Goal: Transaction & Acquisition: Purchase product/service

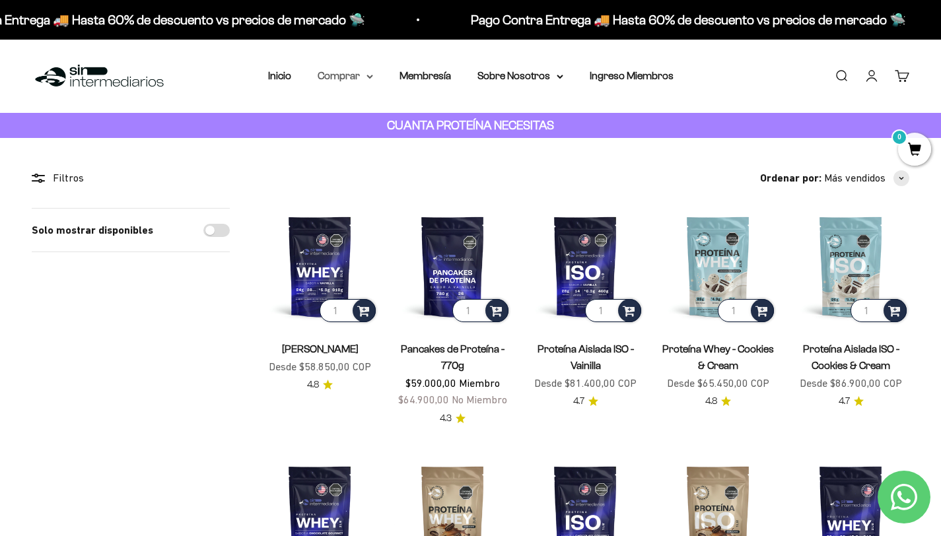
click at [349, 81] on summary "Comprar" at bounding box center [345, 75] width 55 height 17
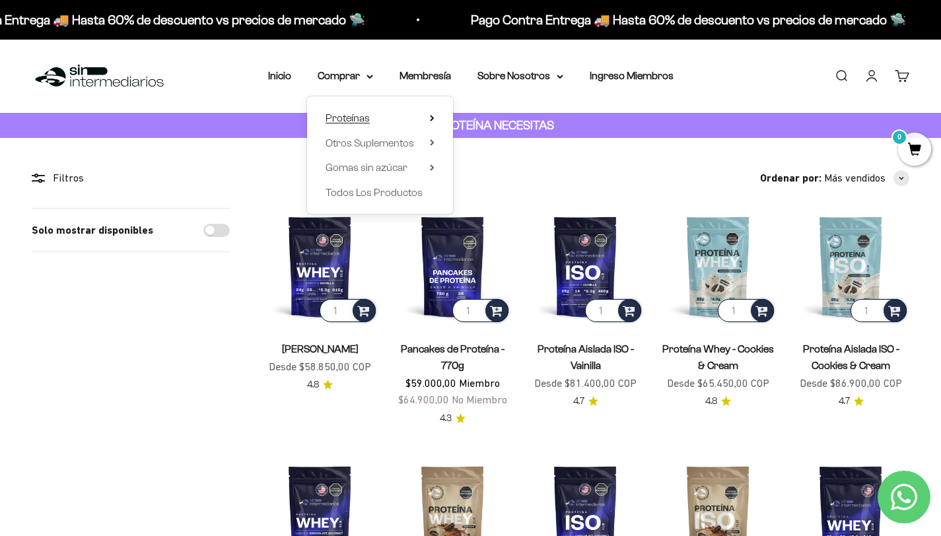
click at [357, 119] on span "Proteínas" at bounding box center [347, 117] width 44 height 11
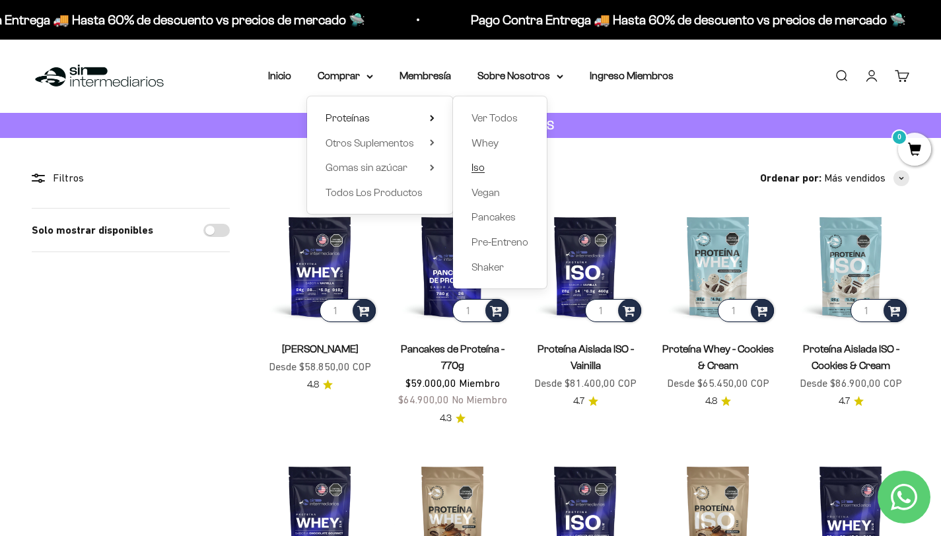
click at [474, 169] on span "Iso" at bounding box center [477, 167] width 13 height 11
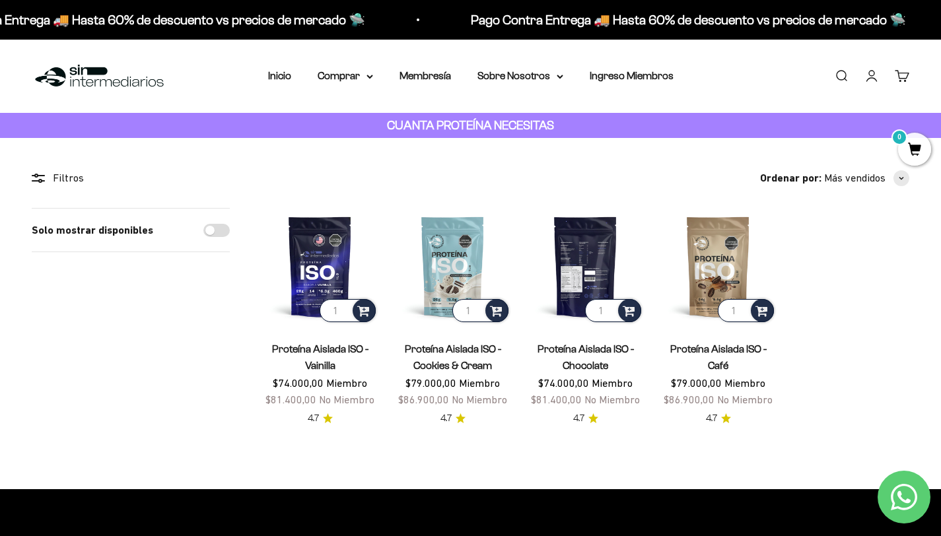
click at [599, 276] on img at bounding box center [585, 266] width 117 height 117
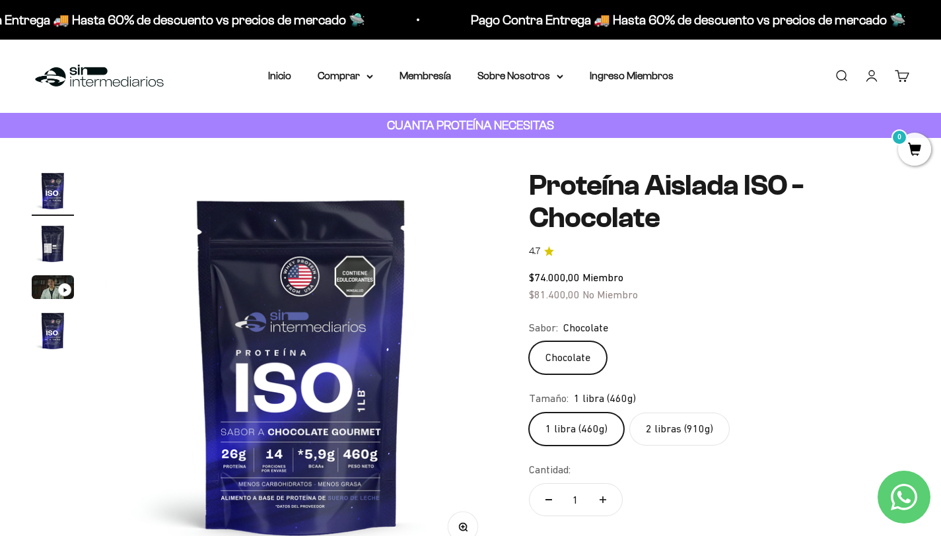
click at [563, 364] on label "Chocolate" at bounding box center [568, 357] width 78 height 33
click at [529, 341] on input "Chocolate" at bounding box center [528, 341] width 1 height 1
click at [658, 434] on label "2 libras (910g)" at bounding box center [679, 429] width 100 height 33
click at [529, 413] on input "2 libras (910g)" at bounding box center [528, 412] width 1 height 1
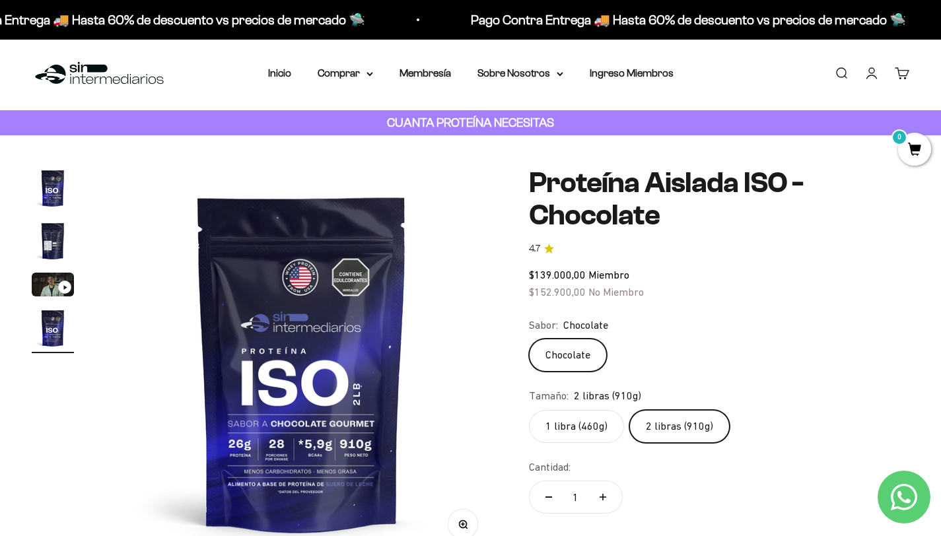
scroll to position [4, 0]
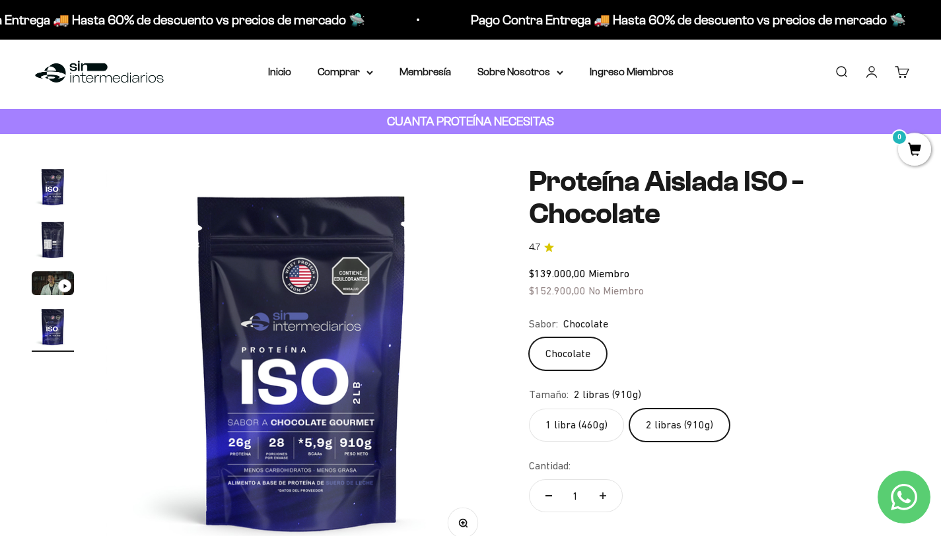
click at [875, 76] on link "Iniciar sesión" at bounding box center [871, 72] width 15 height 15
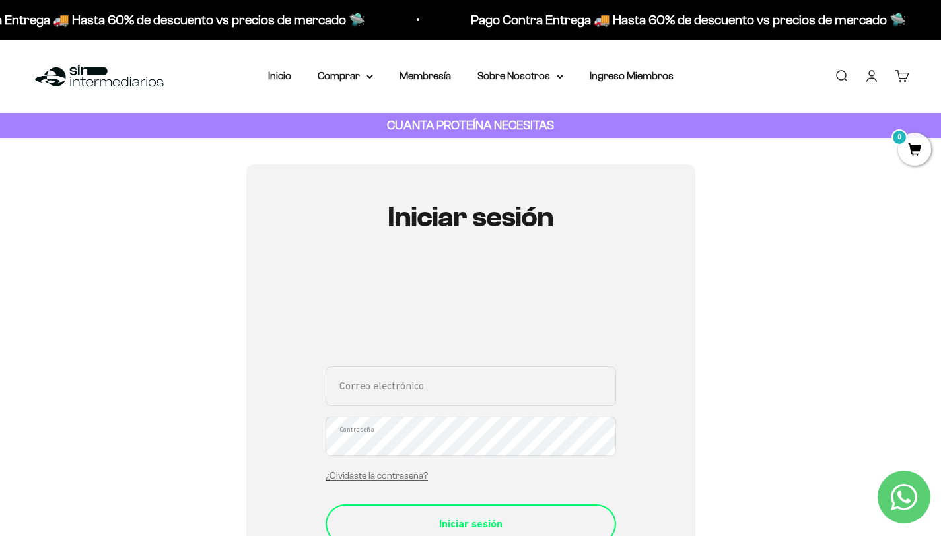
type input "maferodriguez90@gmail.com"
click at [465, 523] on div "Iniciar sesión" at bounding box center [471, 524] width 238 height 17
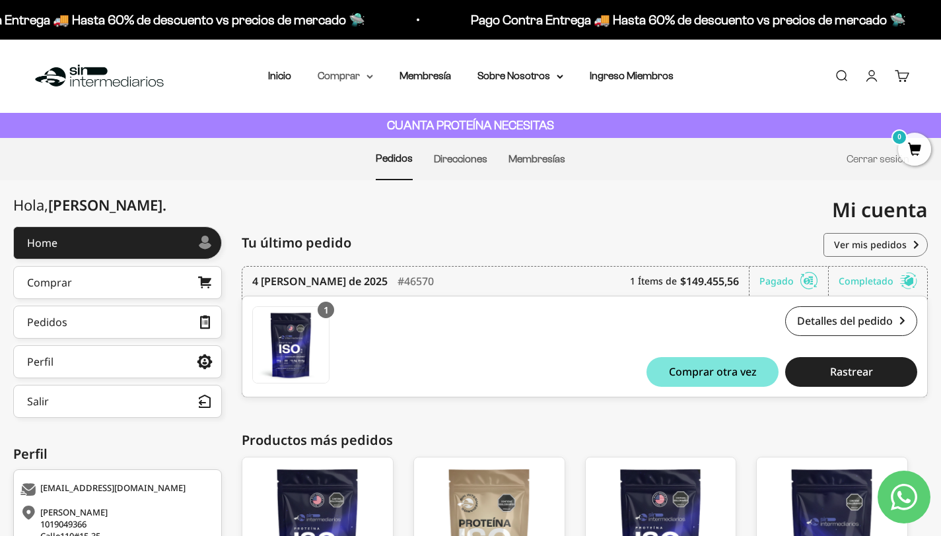
click at [357, 75] on summary "Comprar" at bounding box center [345, 75] width 55 height 17
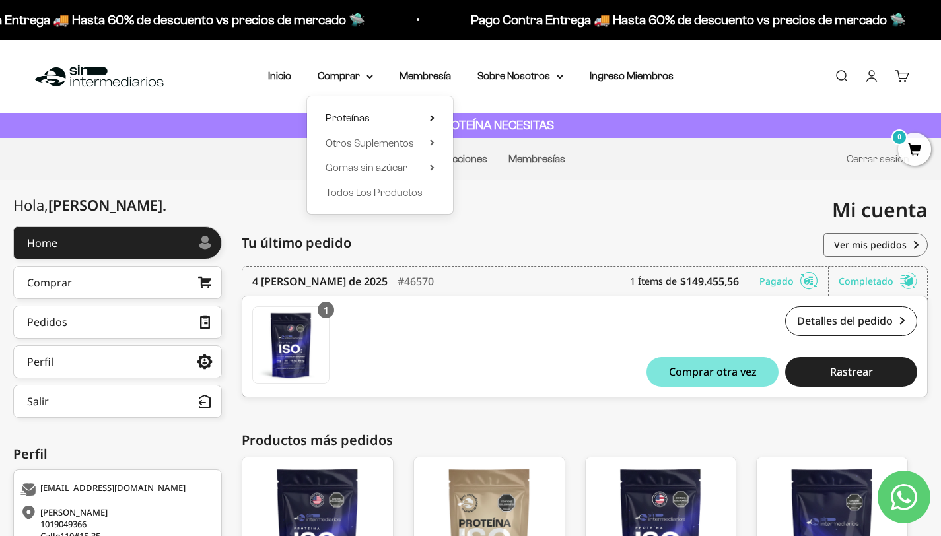
click at [352, 116] on span "Proteínas" at bounding box center [347, 117] width 44 height 11
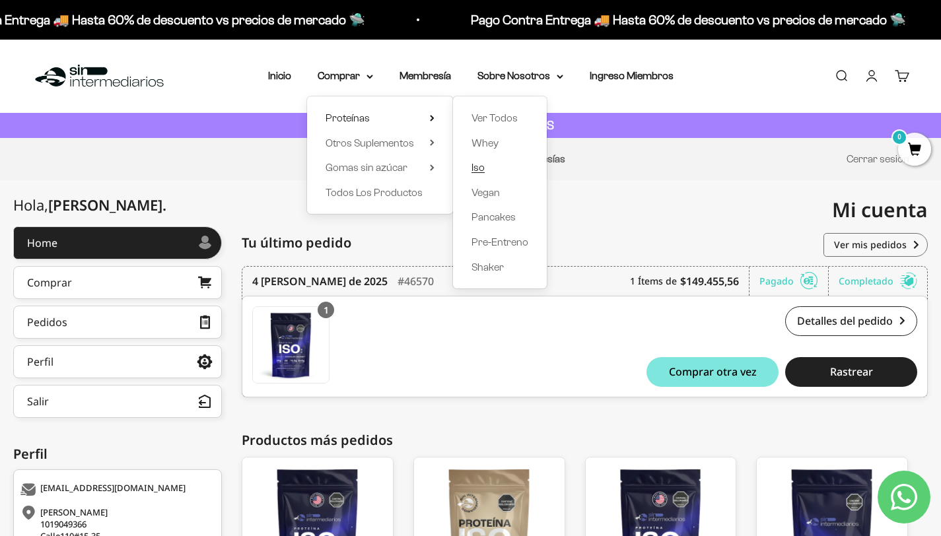
click at [485, 169] on link "Iso" at bounding box center [499, 167] width 57 height 17
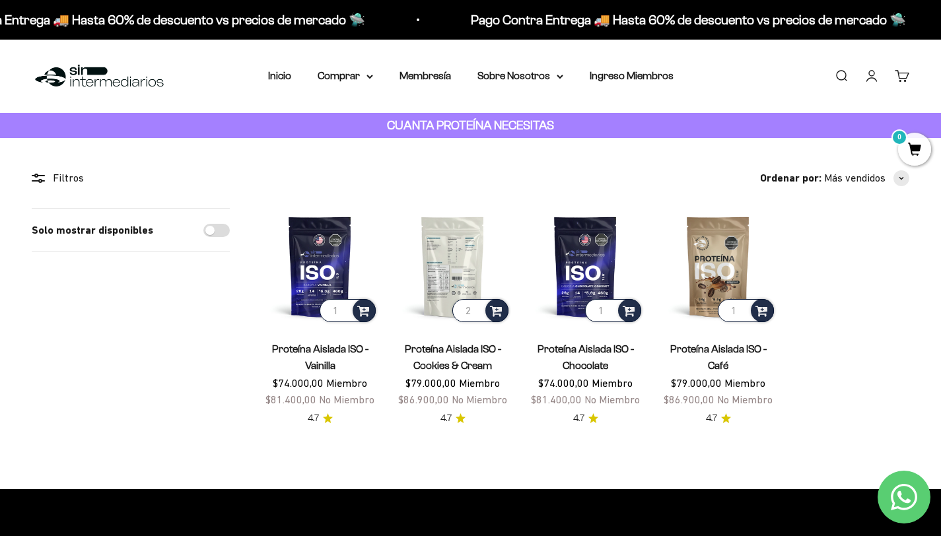
click at [472, 309] on input "2" at bounding box center [480, 310] width 56 height 23
type input "1"
click at [473, 316] on input "1" at bounding box center [480, 310] width 56 height 23
click at [499, 311] on span at bounding box center [496, 309] width 13 height 15
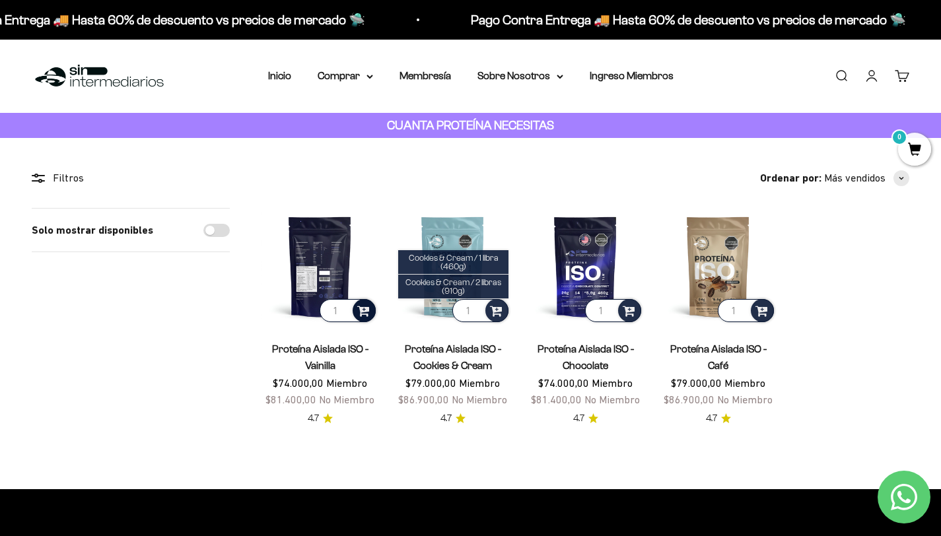
click at [358, 306] on span at bounding box center [363, 309] width 13 height 15
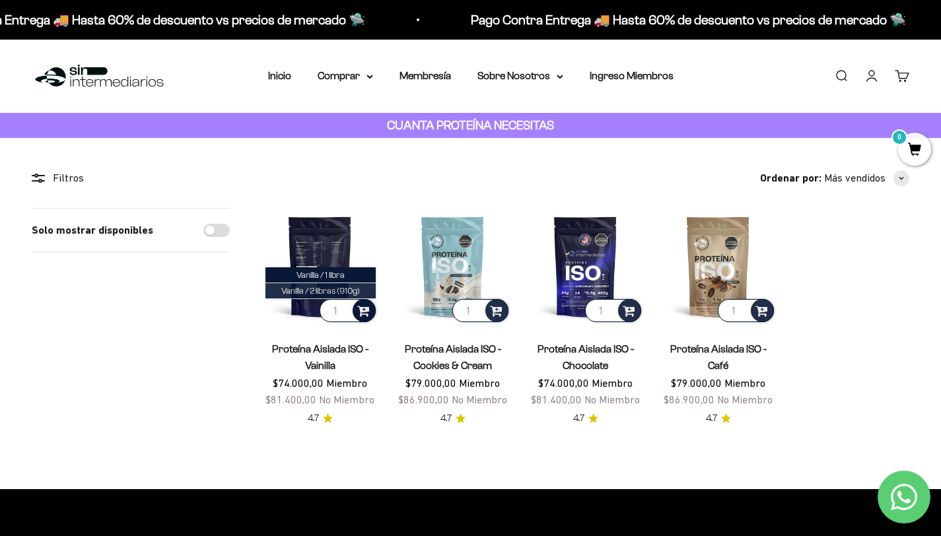
click at [343, 290] on span "Vanilla / 2 libras (910g)" at bounding box center [320, 291] width 79 height 10
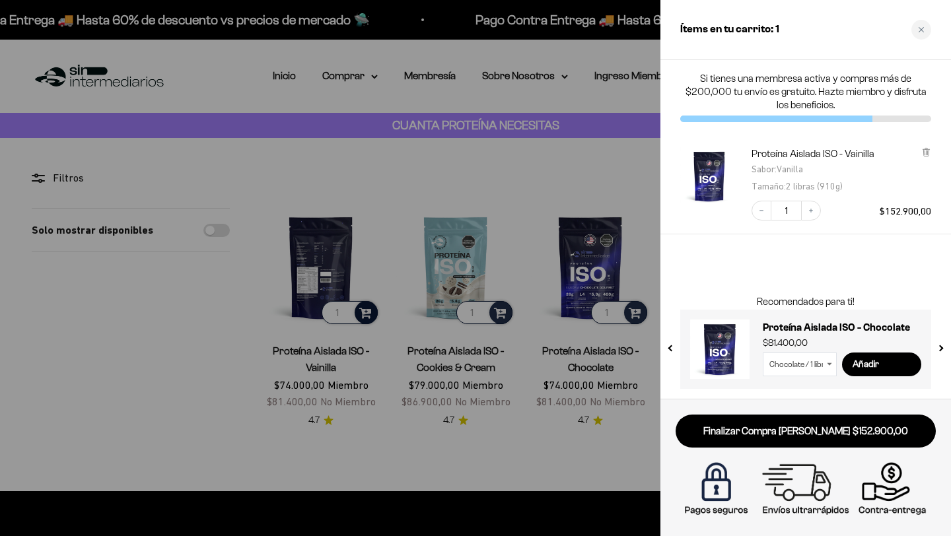
click at [827, 367] on select "Chocolate / 1 libra (460g) Chocolate / 2 libras (910g)" at bounding box center [800, 365] width 74 height 24
click at [925, 152] on icon at bounding box center [925, 152] width 5 height 7
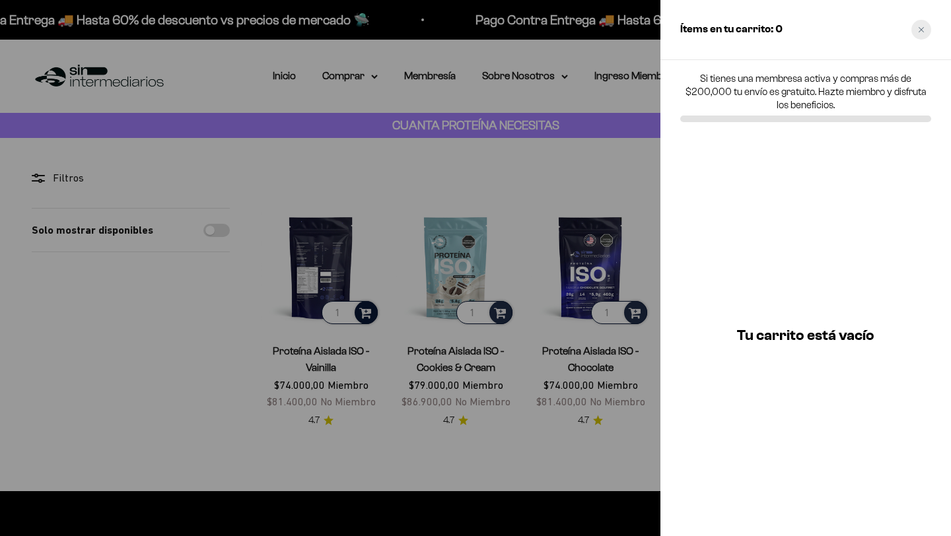
click at [916, 35] on div "Close cart" at bounding box center [921, 30] width 20 height 20
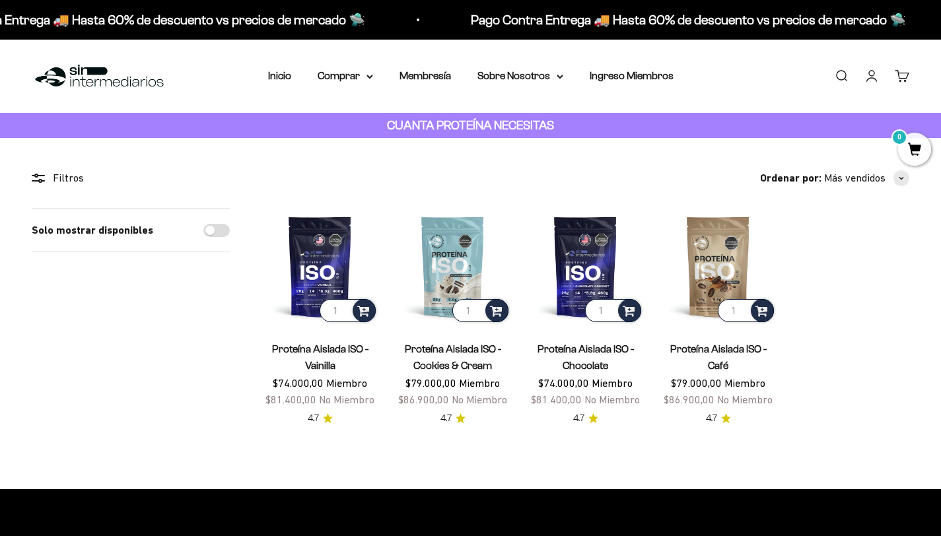
click at [873, 79] on link "Iniciar sesión" at bounding box center [871, 76] width 15 height 15
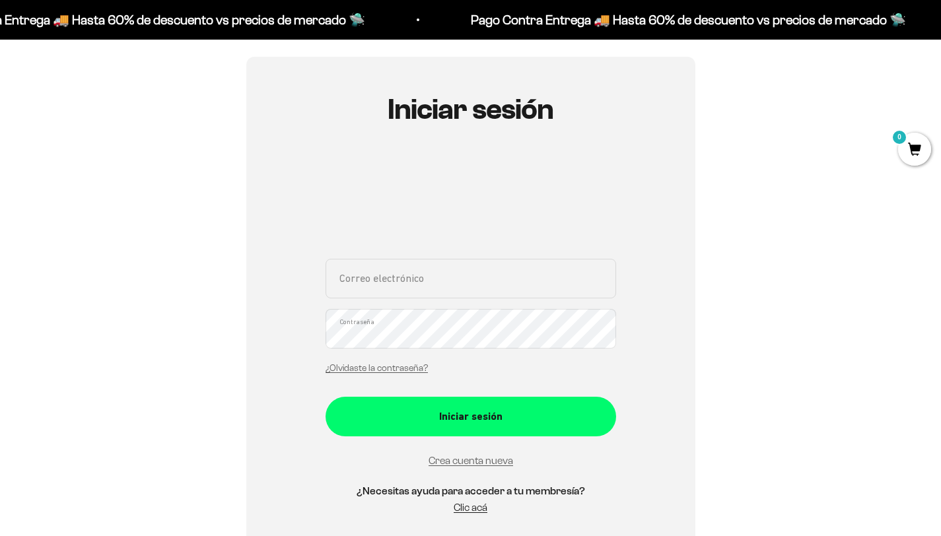
scroll to position [112, 0]
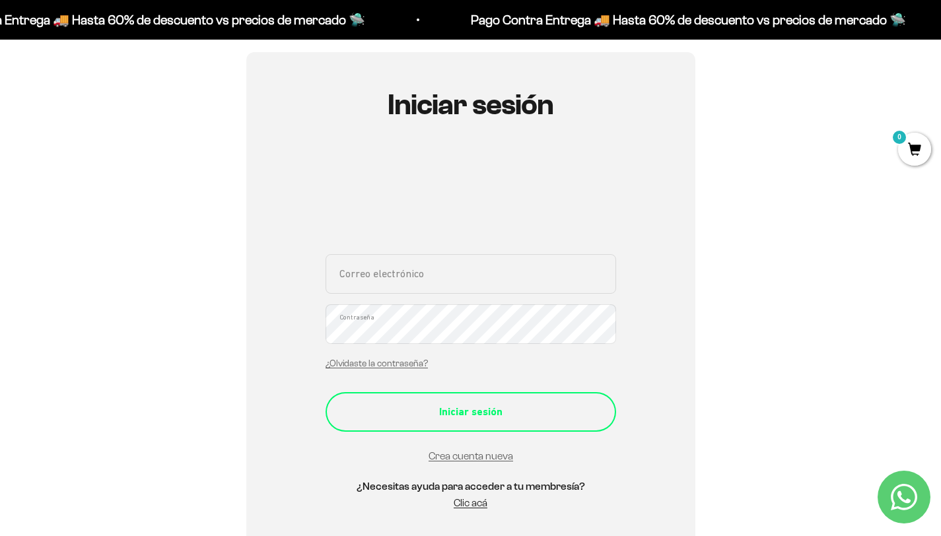
type input "maferodriguez90@gmail.com"
click at [465, 421] on button "Iniciar sesión" at bounding box center [470, 412] width 290 height 40
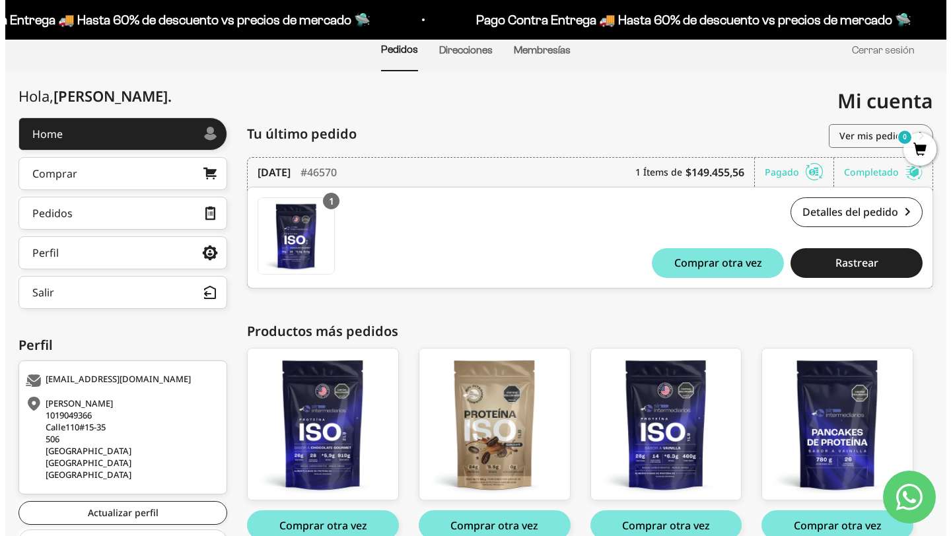
scroll to position [176, 0]
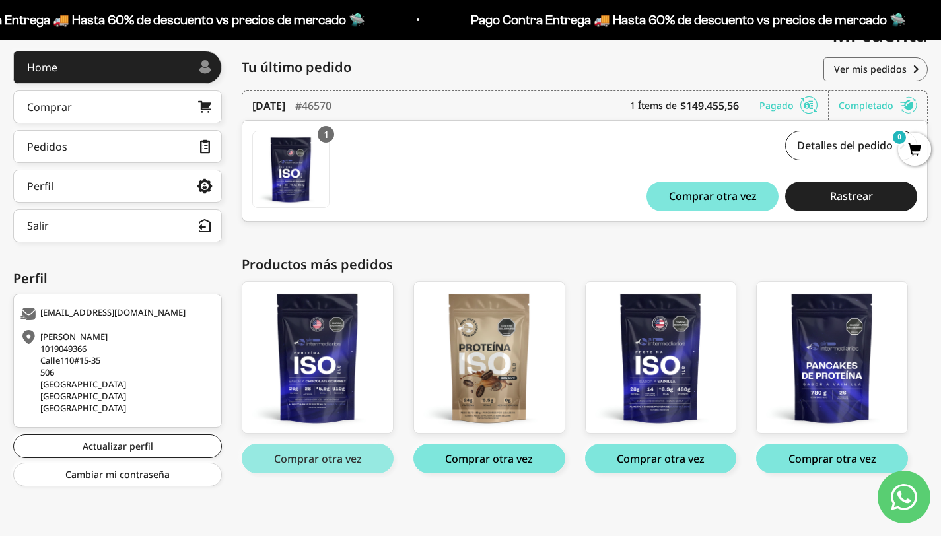
click at [329, 465] on button "Comprar otra vez" at bounding box center [318, 459] width 152 height 30
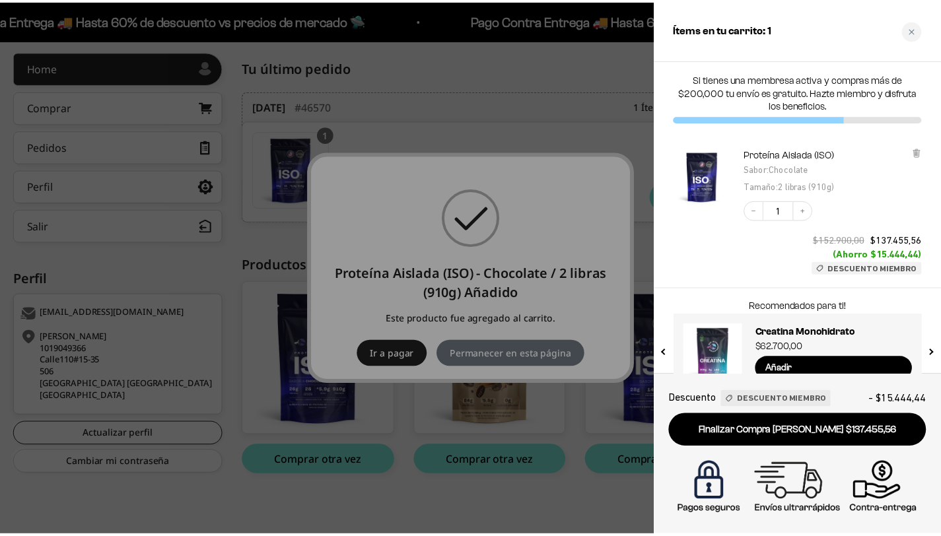
scroll to position [29, 0]
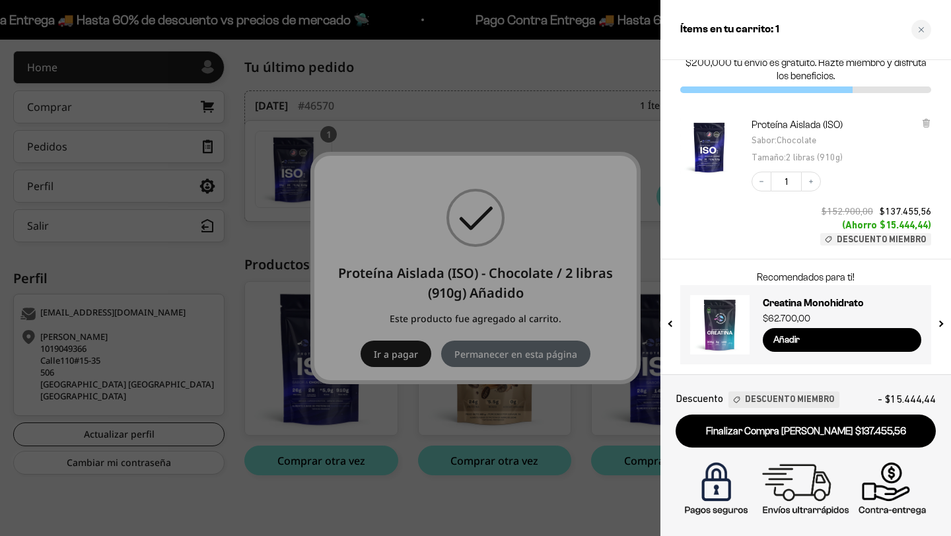
click at [615, 113] on div at bounding box center [475, 268] width 951 height 536
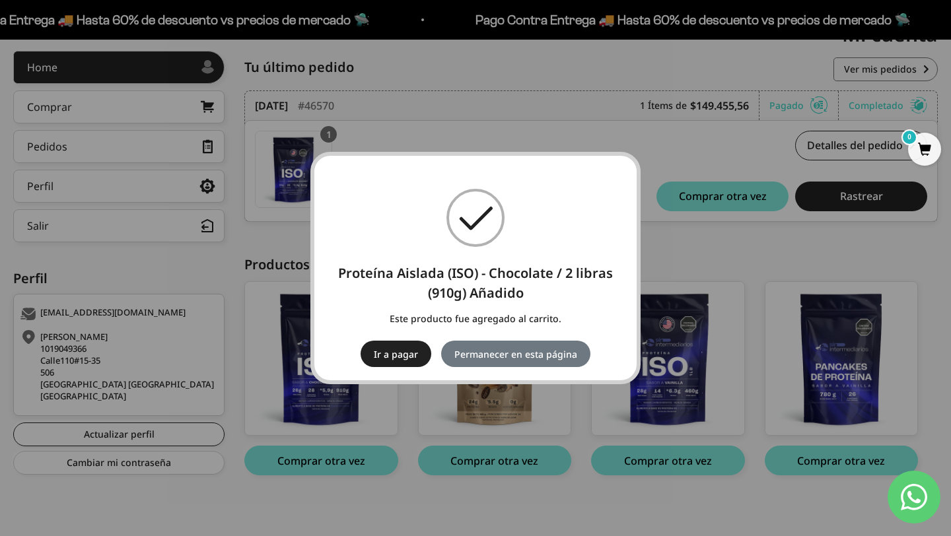
click at [699, 153] on div "× Proteína Aislada (ISO) - Chocolate / 2 libras (910g) Añadido Este producto fu…" at bounding box center [475, 268] width 951 height 536
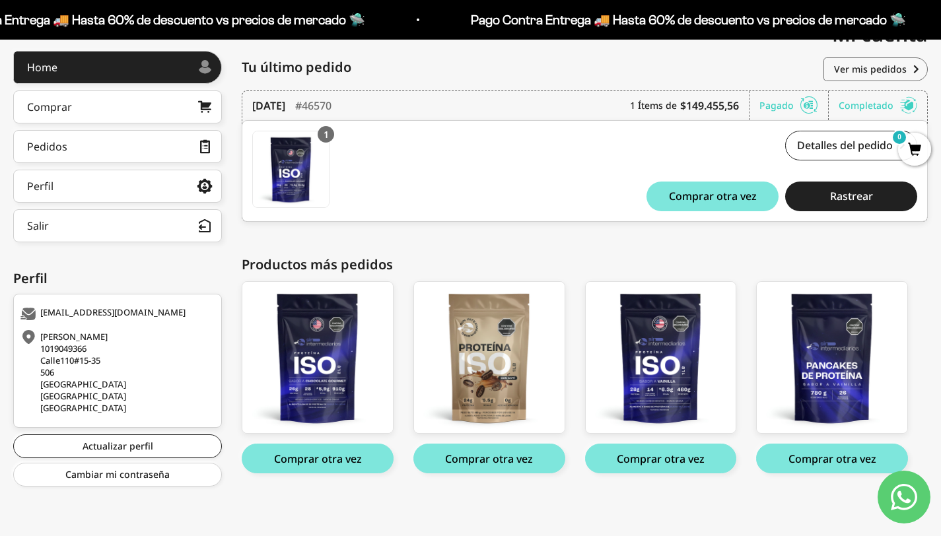
scroll to position [46, 0]
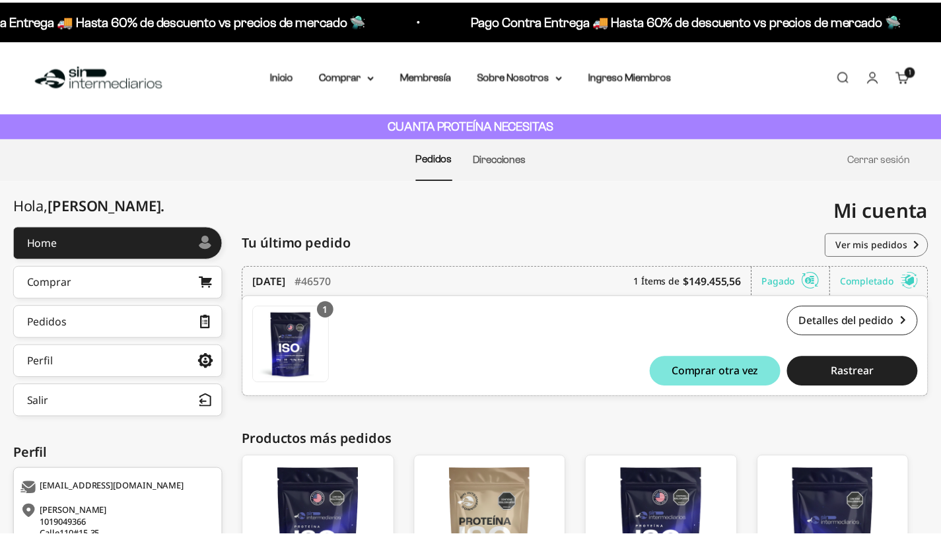
scroll to position [24, 0]
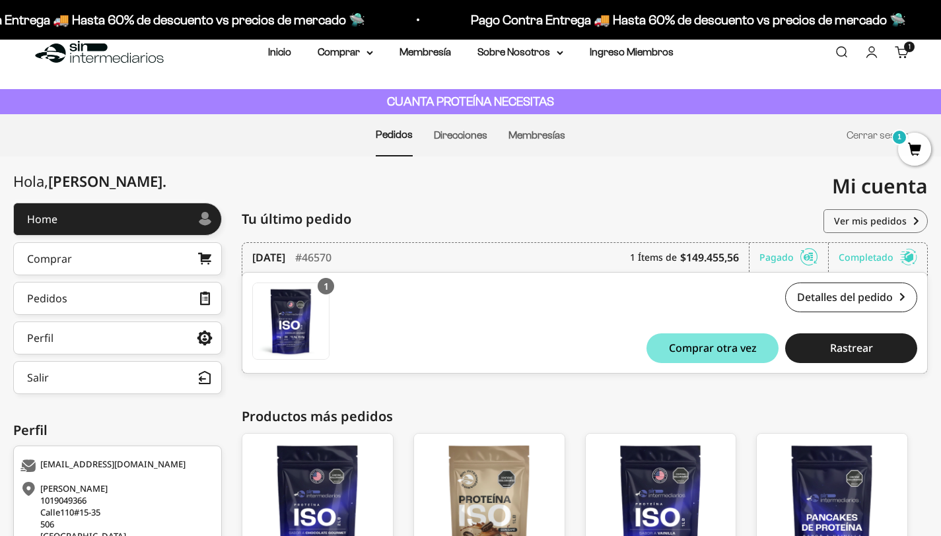
click at [400, 136] on link "Pedidos" at bounding box center [394, 134] width 37 height 11
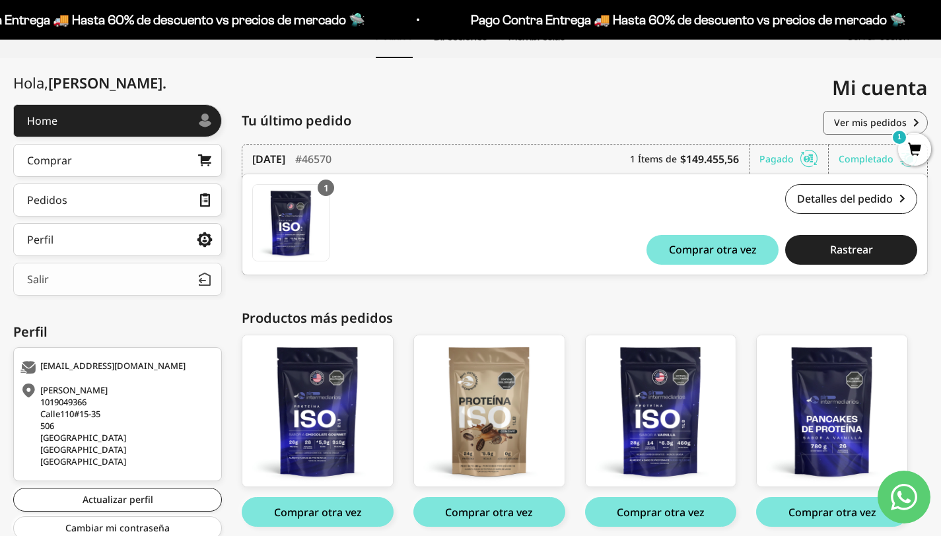
scroll to position [26, 0]
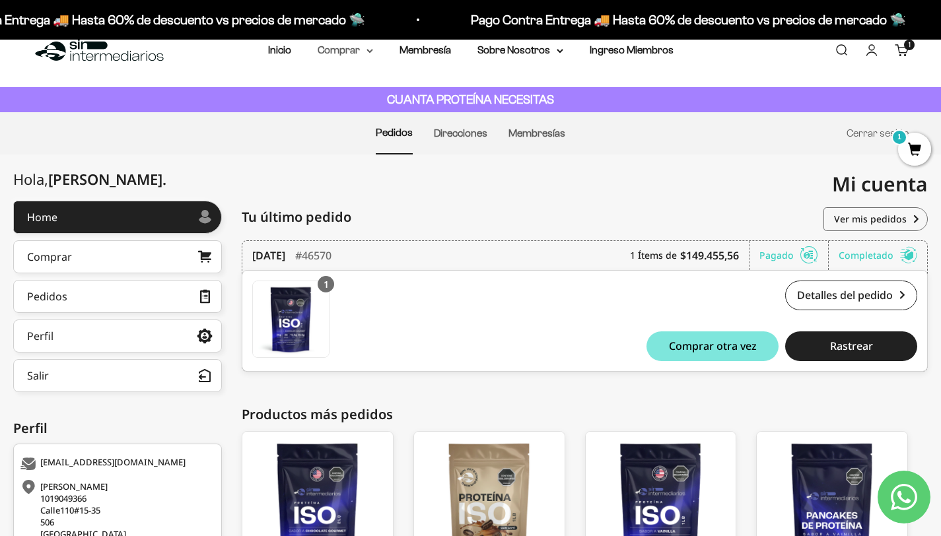
click at [351, 58] on summary "Comprar" at bounding box center [345, 50] width 55 height 17
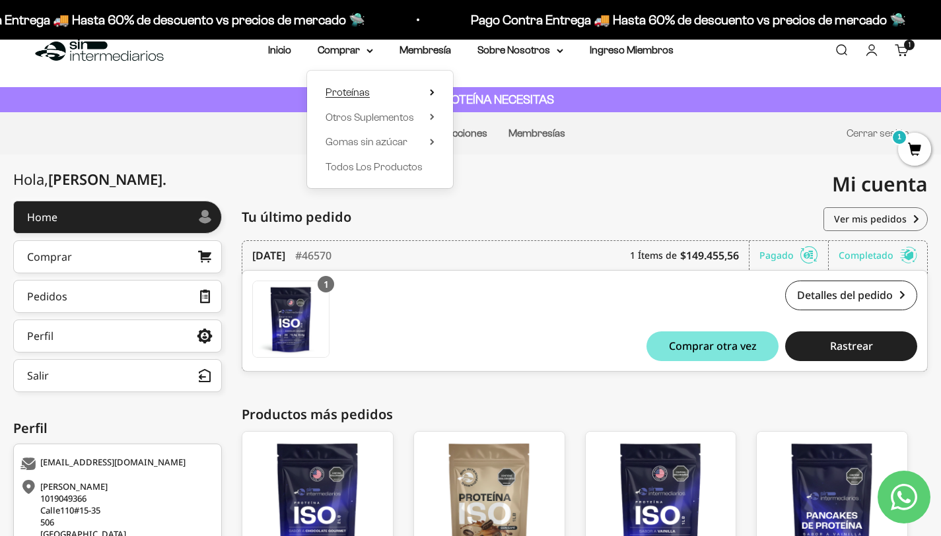
click at [357, 94] on span "Proteínas" at bounding box center [347, 91] width 44 height 11
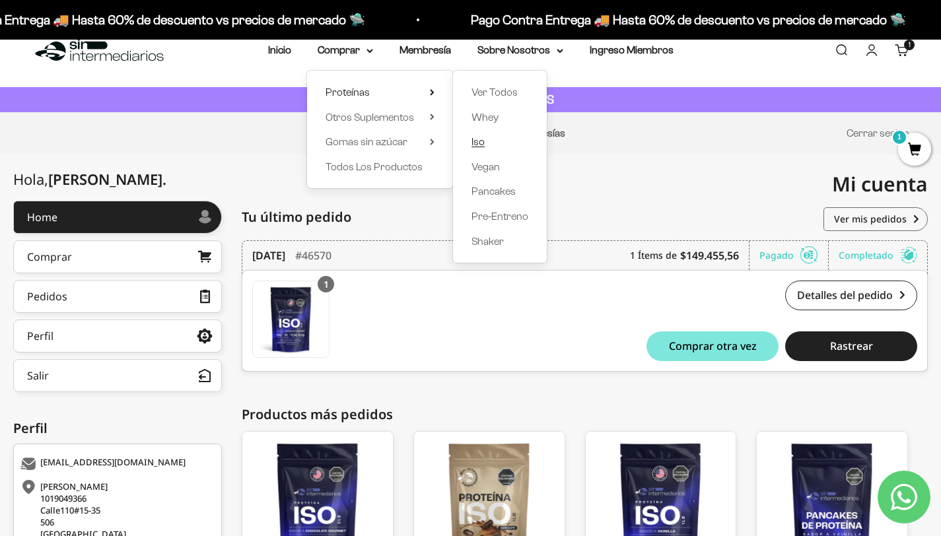
click at [484, 139] on link "Iso" at bounding box center [499, 141] width 57 height 17
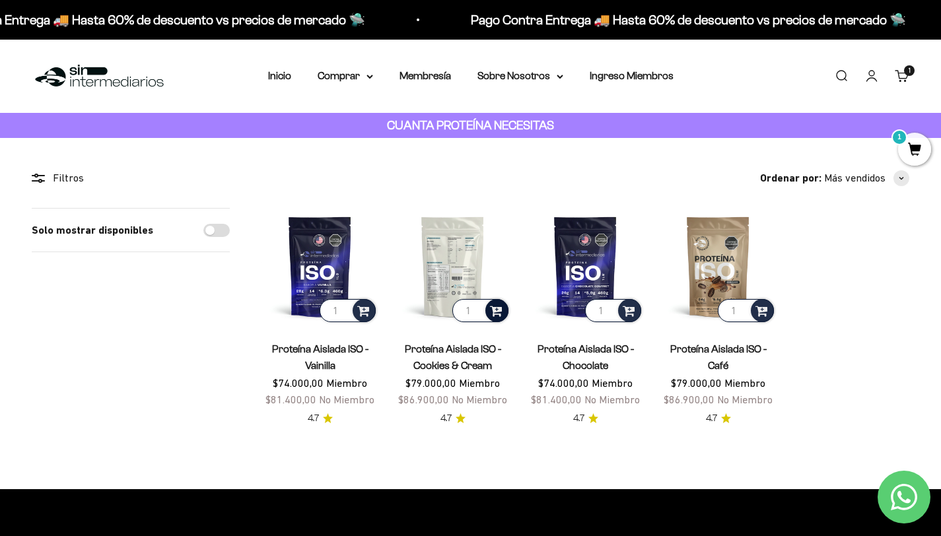
click at [496, 312] on span at bounding box center [496, 309] width 13 height 15
click at [496, 265] on li "Cookies & Cream / 1 libra (460g)" at bounding box center [453, 262] width 110 height 24
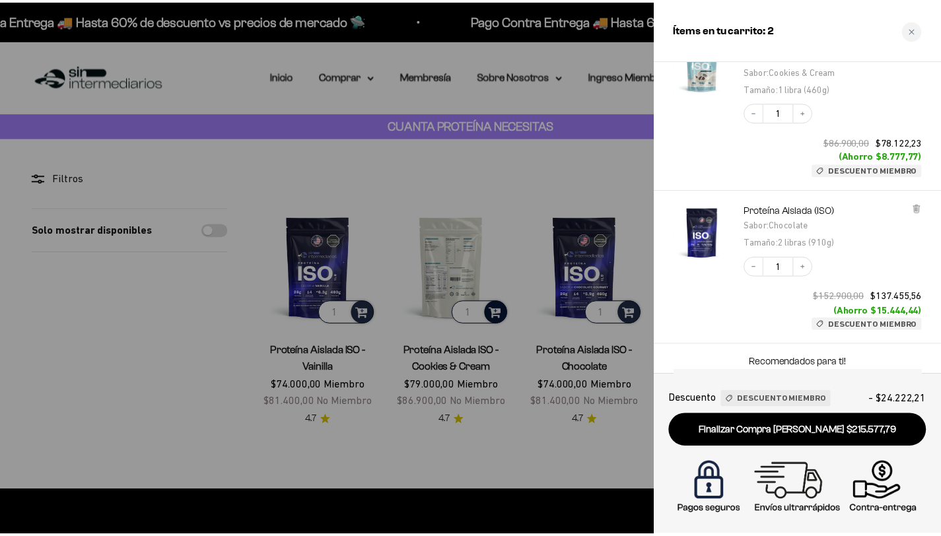
scroll to position [81, 0]
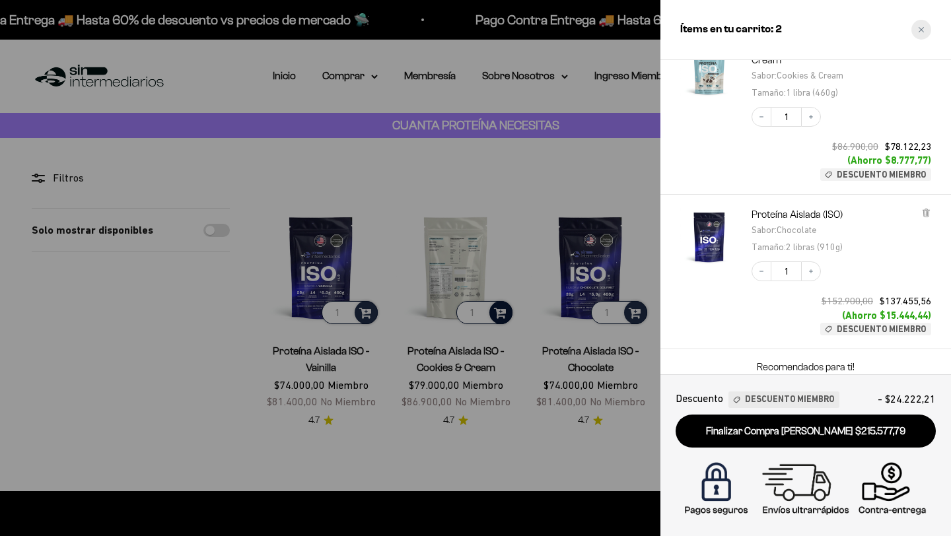
click at [919, 24] on div "Close cart" at bounding box center [921, 30] width 20 height 20
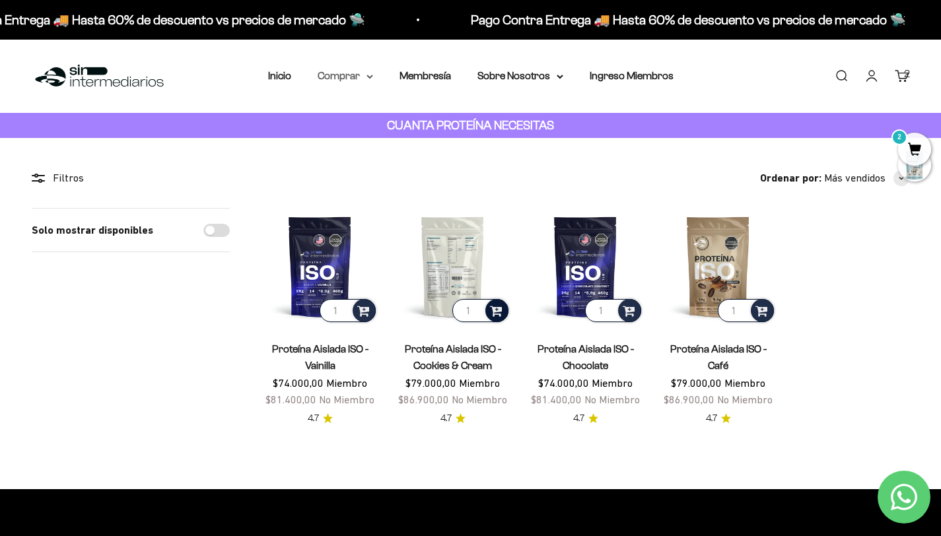
click at [355, 79] on summary "Comprar" at bounding box center [345, 75] width 55 height 17
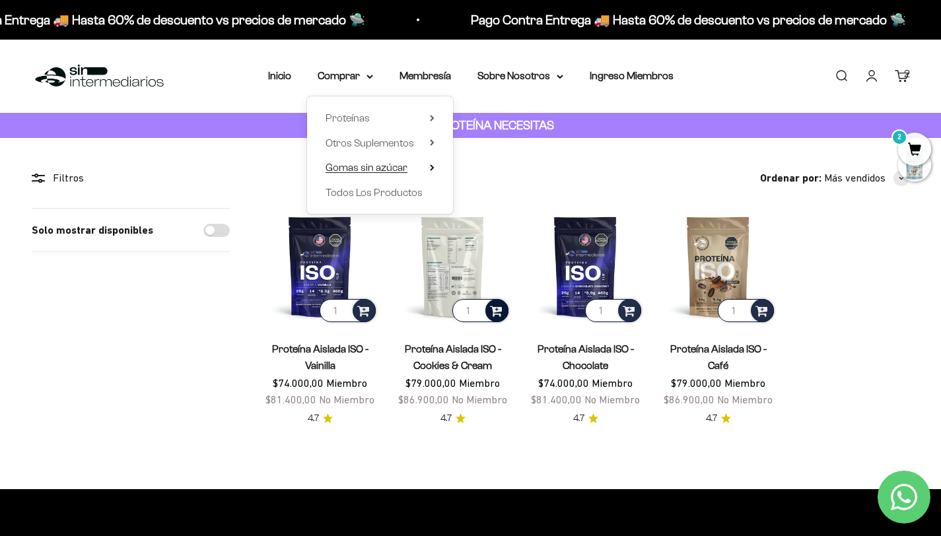
click at [349, 165] on span "Gomas sin azúcar" at bounding box center [366, 167] width 82 height 11
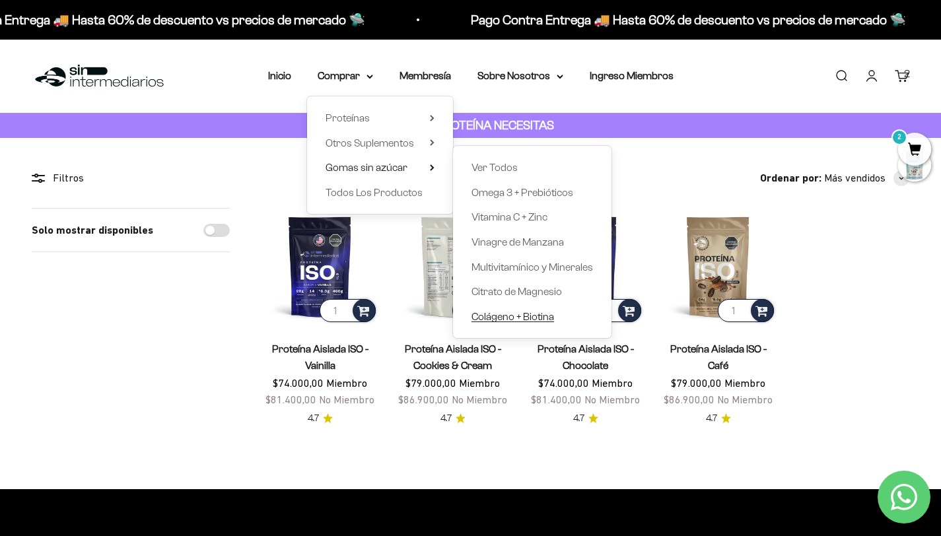
click at [501, 321] on span "Colágeno + Biotina" at bounding box center [512, 316] width 83 height 11
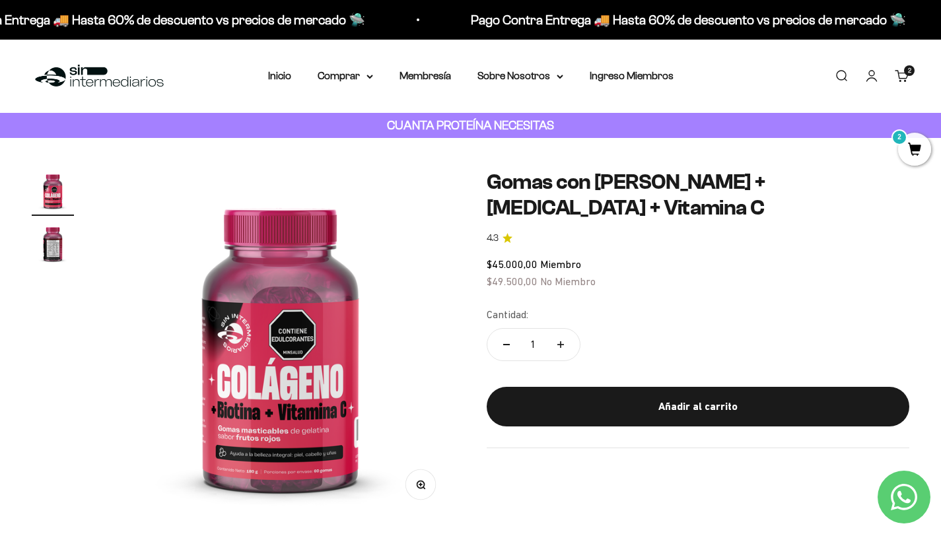
click at [363, 65] on div "Menú [GEOGRAPHIC_DATA] Inicio Comprar Proteínas Ver Todos Whey Iso Vegan Pancak…" at bounding box center [470, 76] width 941 height 73
click at [355, 81] on summary "Comprar" at bounding box center [345, 75] width 55 height 17
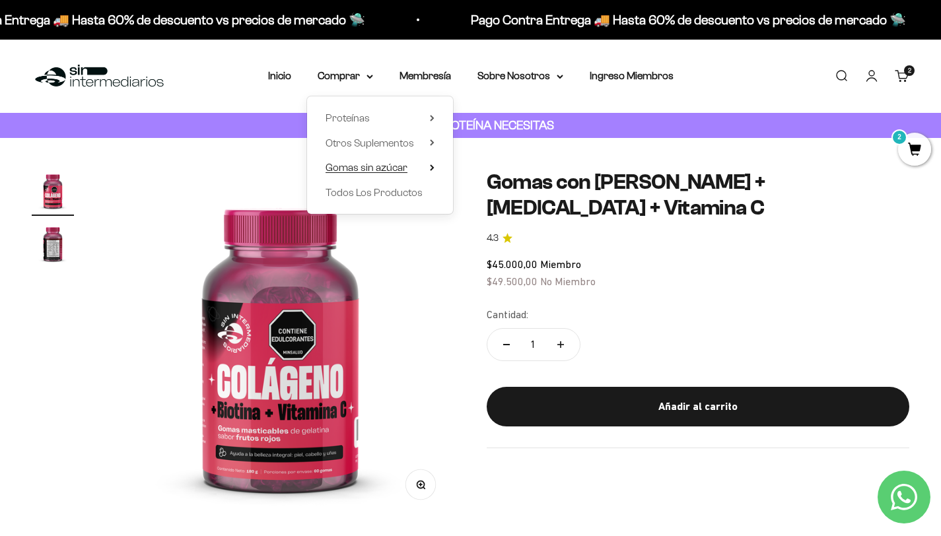
click at [362, 171] on span "Gomas sin azúcar" at bounding box center [366, 167] width 82 height 11
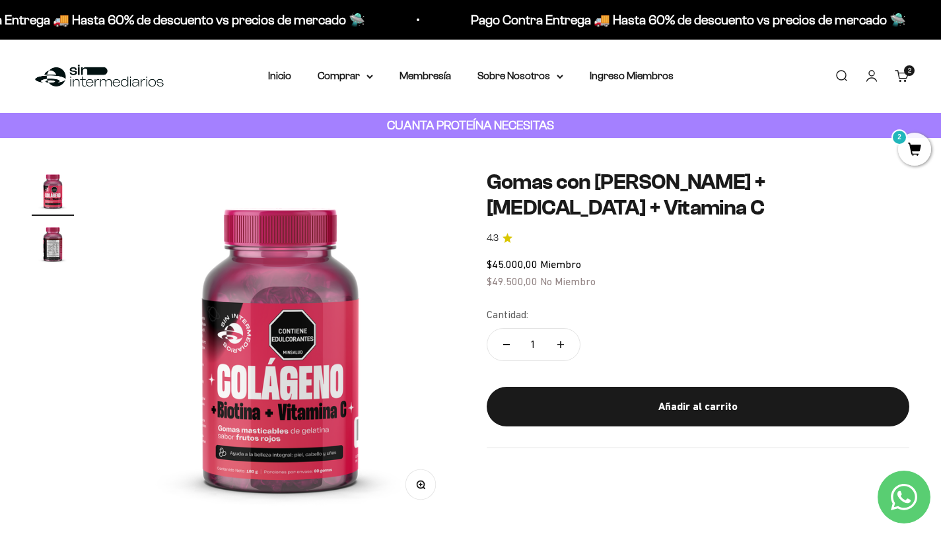
click at [908, 69] on link "Carrito 2 artículos 2" at bounding box center [902, 76] width 15 height 15
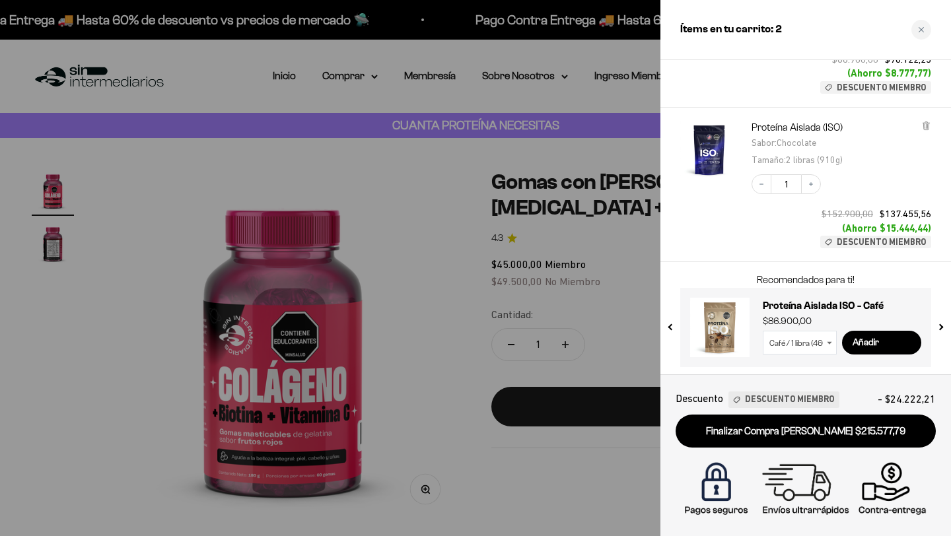
scroll to position [170, 0]
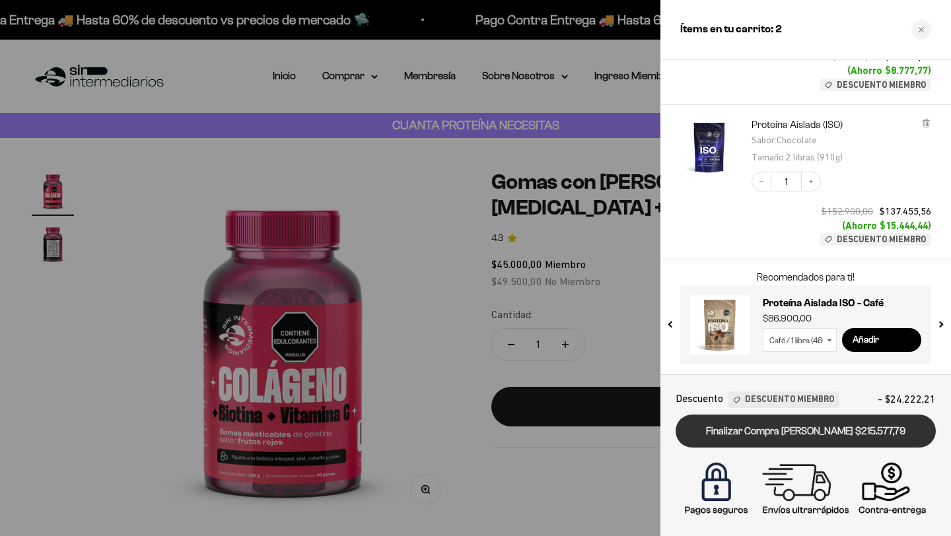
click at [747, 436] on link "Finalizar Compra [PERSON_NAME] $215.577,79" at bounding box center [805, 432] width 260 height 34
